Goal: Complete application form: Complete application form

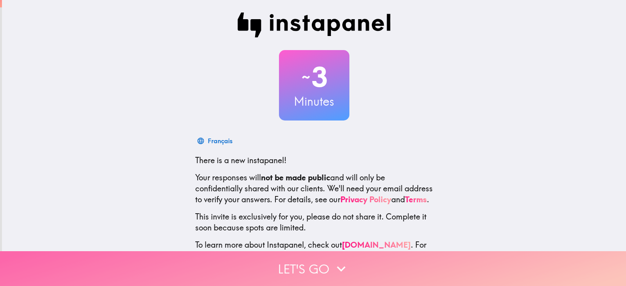
click at [347, 258] on button "Let's go" at bounding box center [313, 268] width 626 height 35
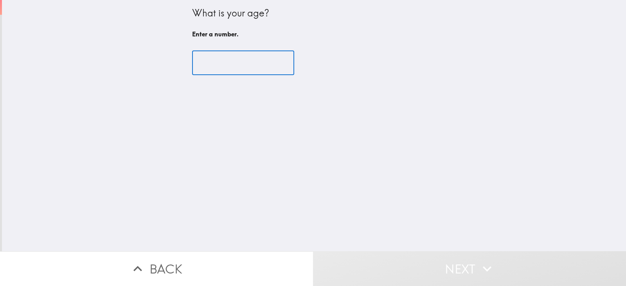
click at [230, 67] on input "number" at bounding box center [243, 63] width 102 height 24
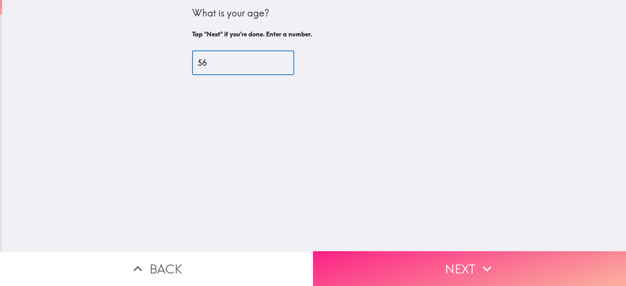
type input "56"
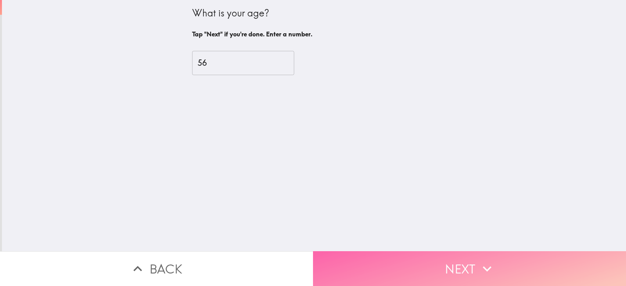
click at [355, 253] on button "Next" at bounding box center [469, 268] width 313 height 35
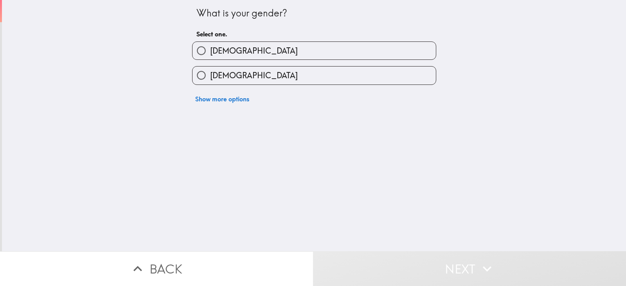
click at [256, 54] on label "[DEMOGRAPHIC_DATA]" at bounding box center [313, 51] width 243 height 18
click at [210, 54] on input "[DEMOGRAPHIC_DATA]" at bounding box center [201, 51] width 18 height 18
radio input "true"
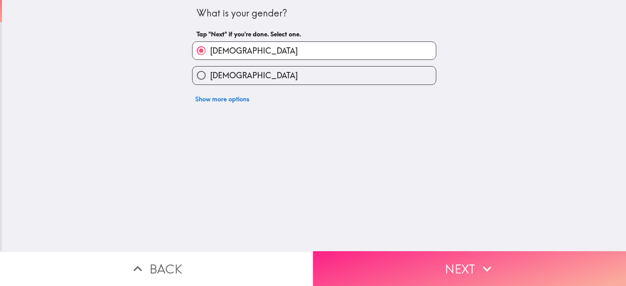
click at [418, 271] on button "Next" at bounding box center [469, 268] width 313 height 35
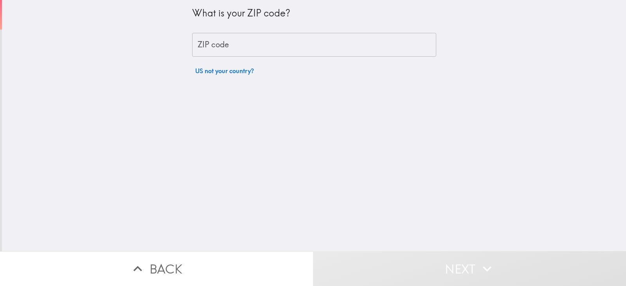
click at [239, 48] on input "ZIP code" at bounding box center [314, 45] width 244 height 24
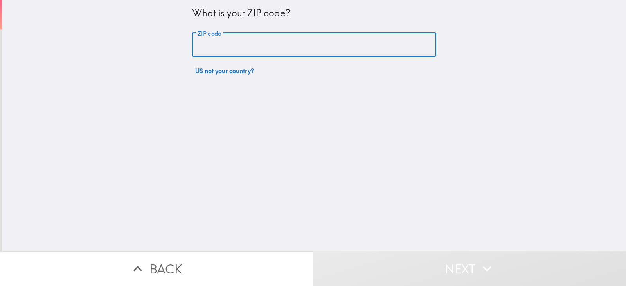
type input "80016"
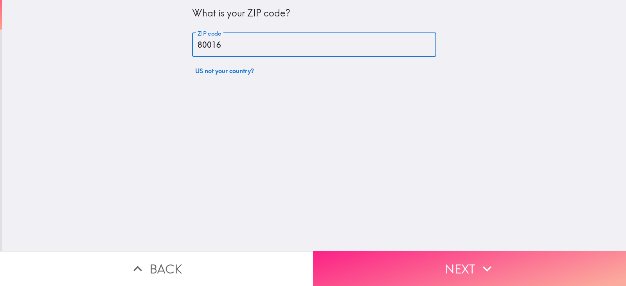
click at [440, 260] on button "Next" at bounding box center [469, 268] width 313 height 35
